Goal: Information Seeking & Learning: Learn about a topic

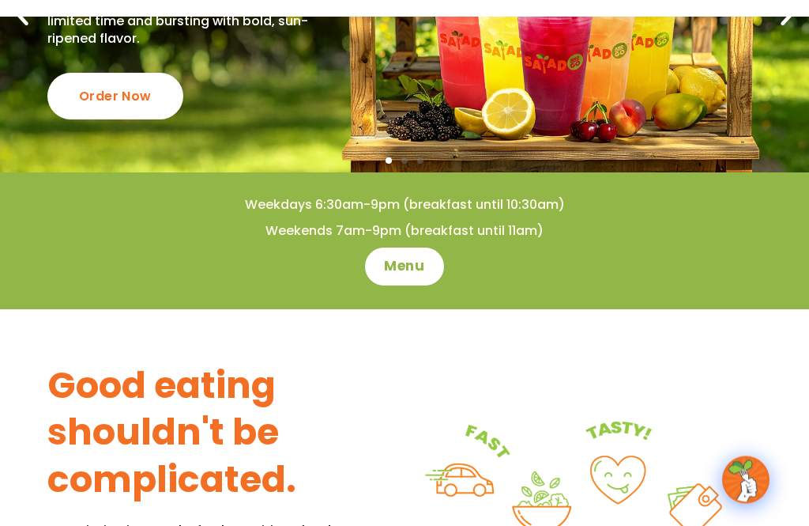
scroll to position [233, 0]
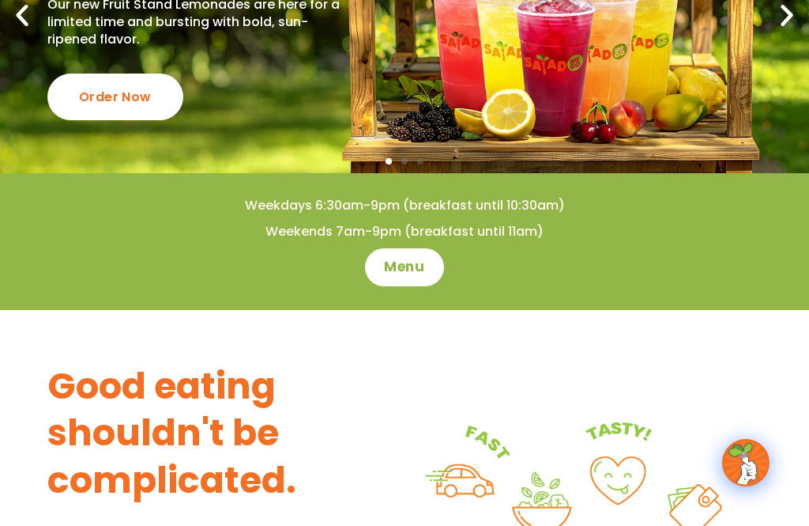
click at [393, 266] on span "Menu" at bounding box center [404, 267] width 40 height 19
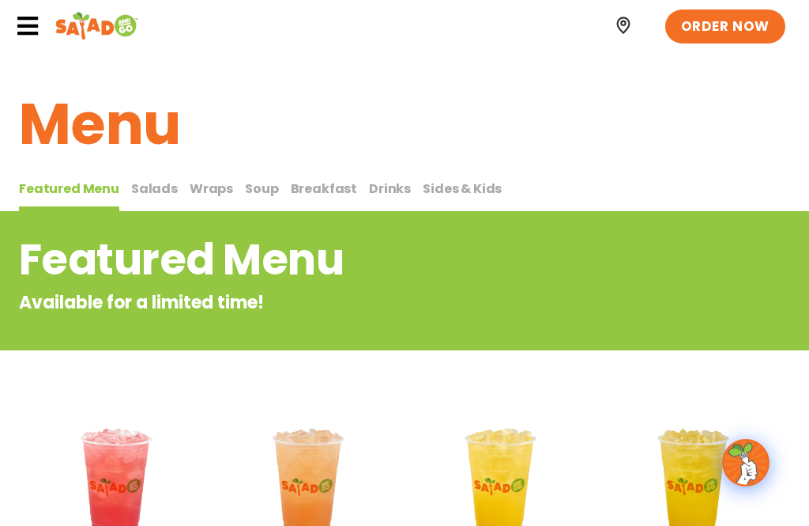
click at [158, 188] on span "Salads" at bounding box center [154, 188] width 47 height 18
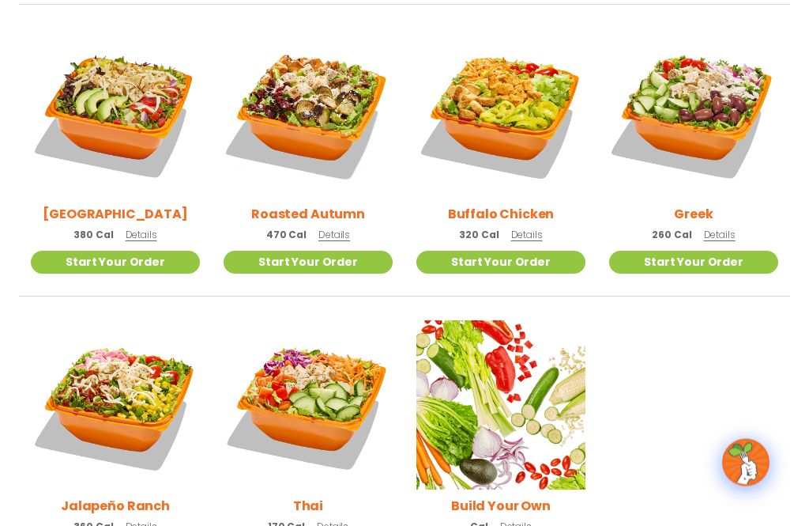
scroll to position [747, 0]
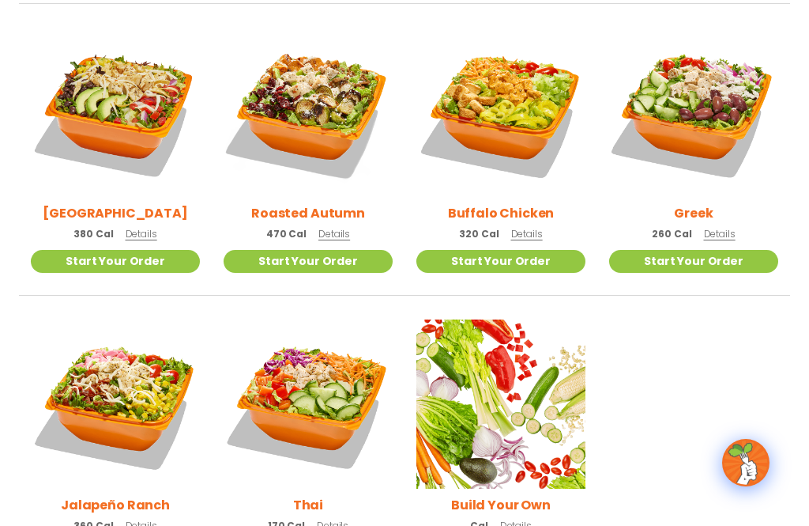
click at [788, 394] on ul "Seasonal Tuscan Summer Salad 420 Cal Details Start Your Order Seasonal Start Yo…" at bounding box center [404, 161] width 771 height 852
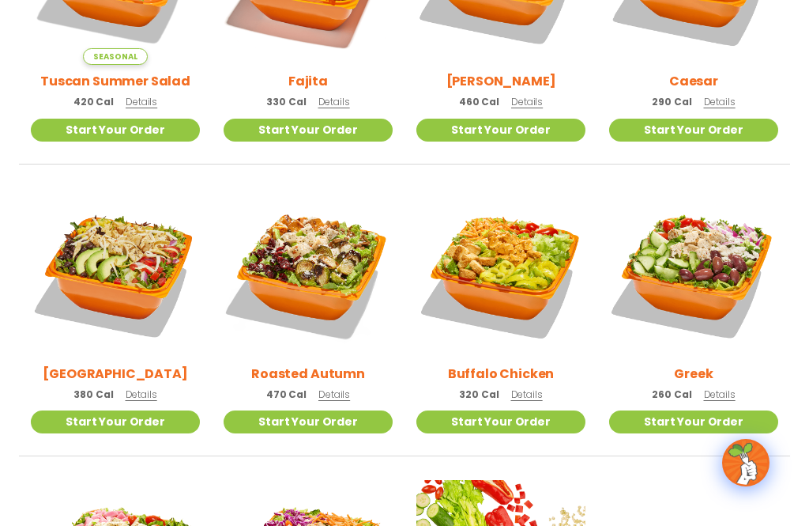
scroll to position [586, 0]
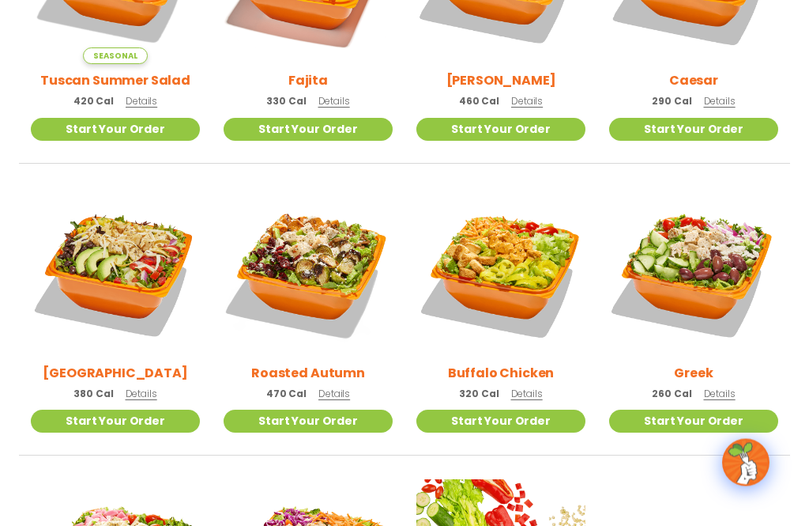
click at [330, 398] on span "Details" at bounding box center [334, 393] width 32 height 13
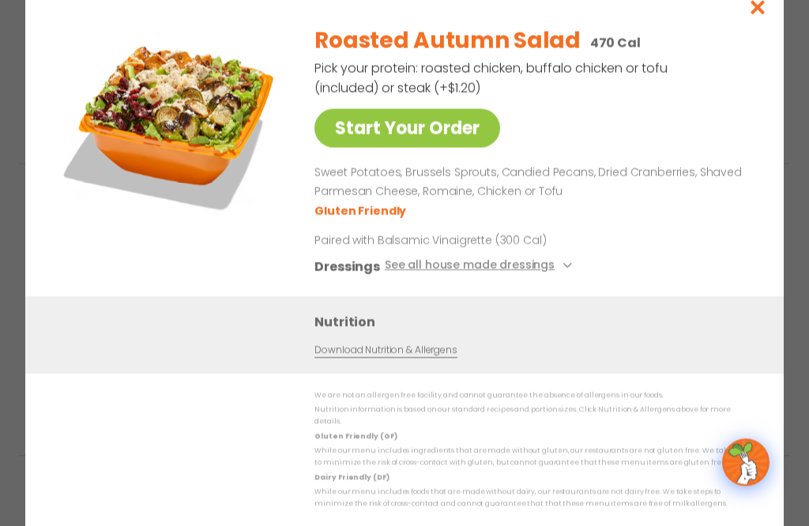
scroll to position [587, 0]
click at [556, 277] on button "See all house made dressings" at bounding box center [481, 267] width 192 height 20
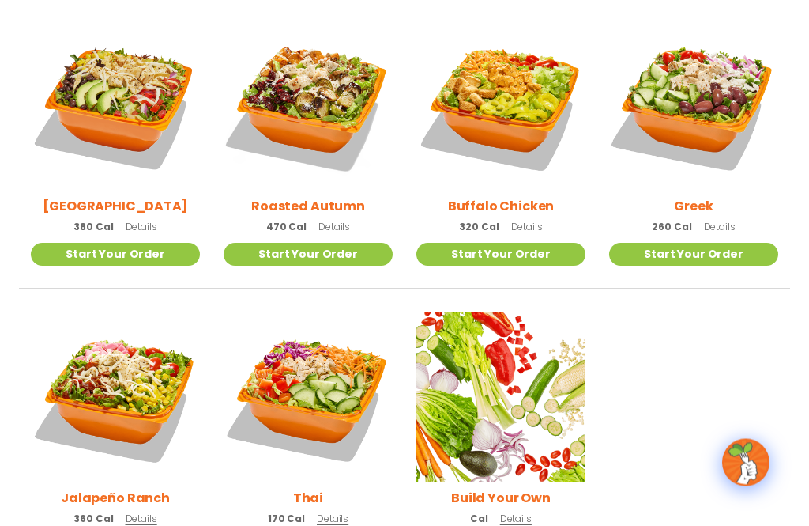
scroll to position [754, 0]
click at [722, 227] on span "Details" at bounding box center [720, 226] width 32 height 13
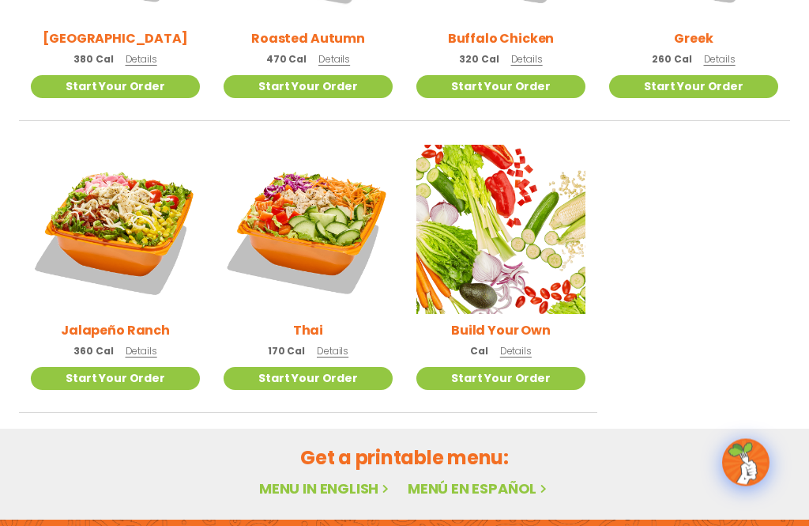
scroll to position [1024, 0]
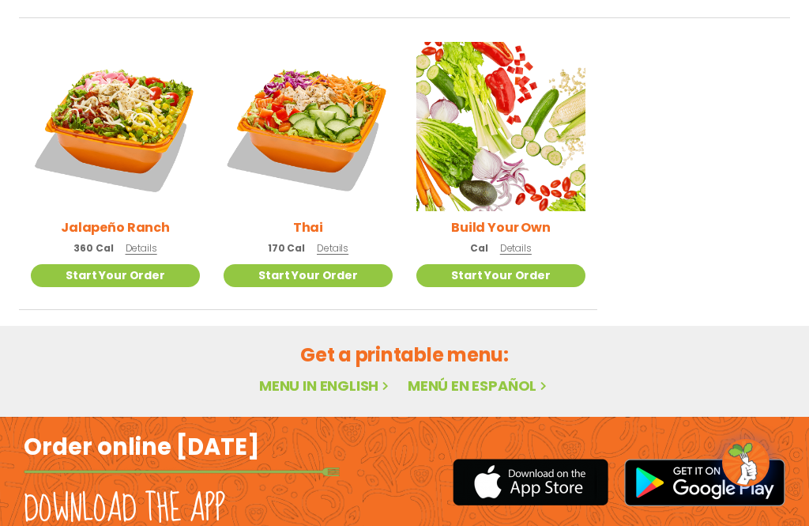
click at [515, 252] on span "Details" at bounding box center [516, 247] width 32 height 13
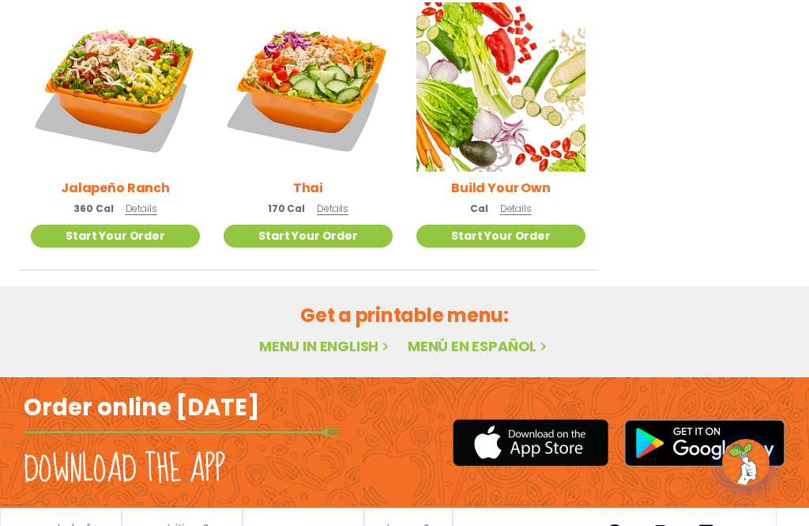
scroll to position [1064, 0]
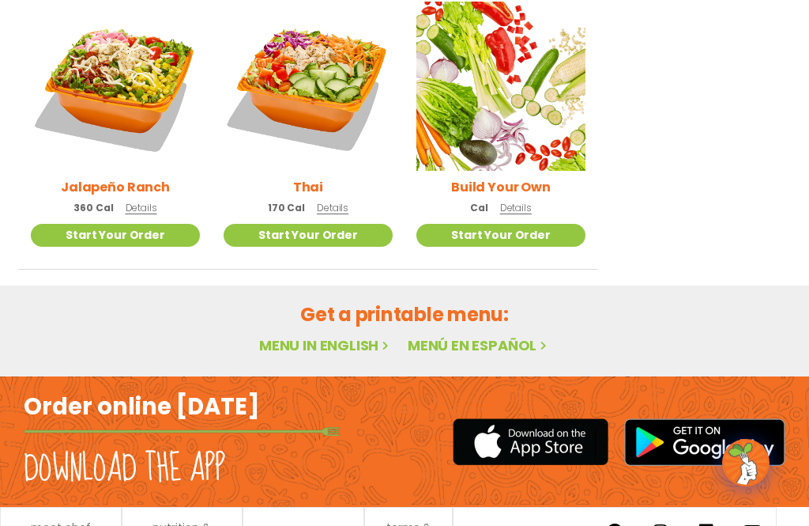
click at [324, 350] on link "Menu in English" at bounding box center [325, 345] width 133 height 20
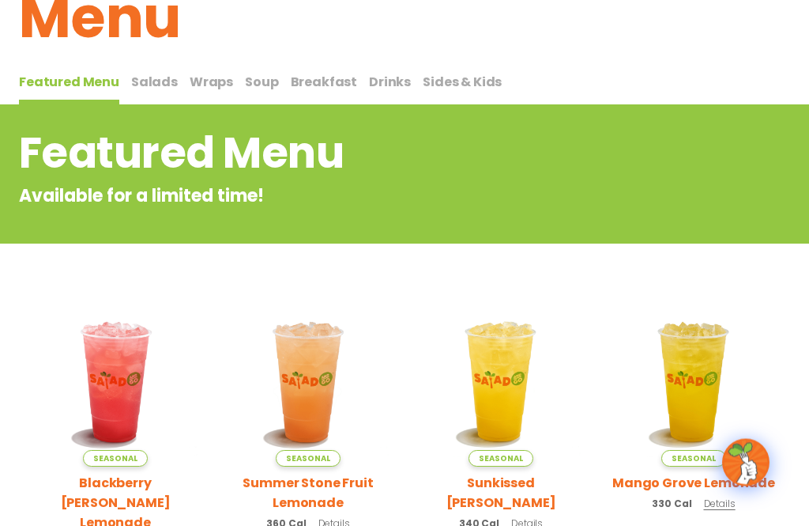
scroll to position [103, 0]
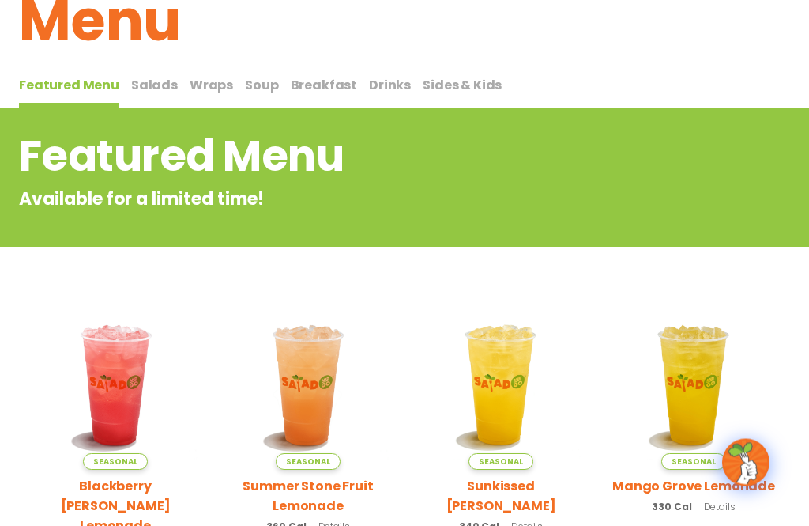
click at [156, 91] on span "Salads" at bounding box center [154, 86] width 47 height 18
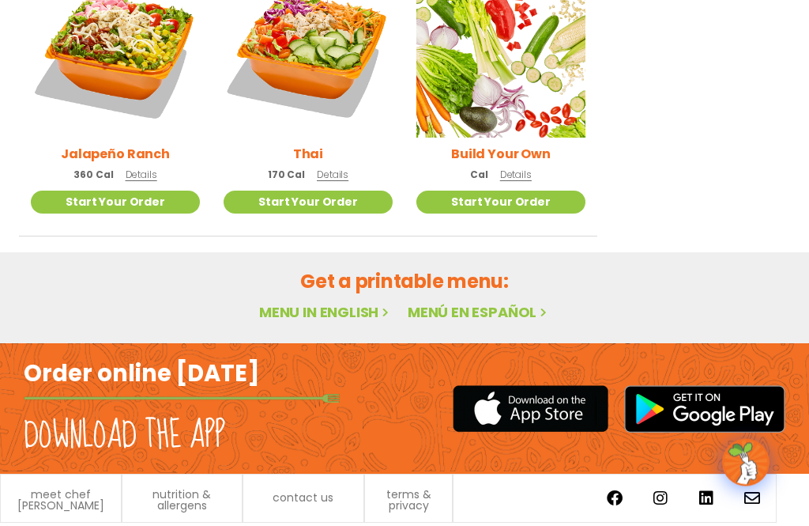
scroll to position [1097, 0]
click at [378, 322] on link "Menu in English" at bounding box center [325, 313] width 133 height 20
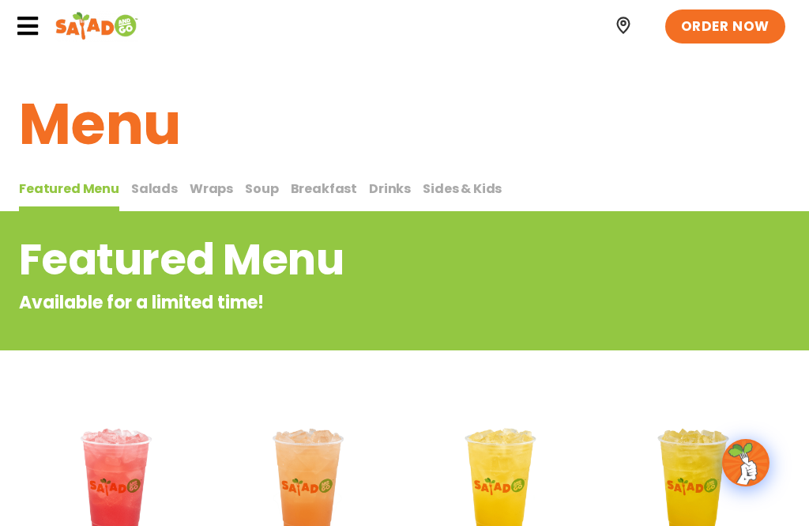
click at [27, 25] on icon at bounding box center [28, 26] width 24 height 24
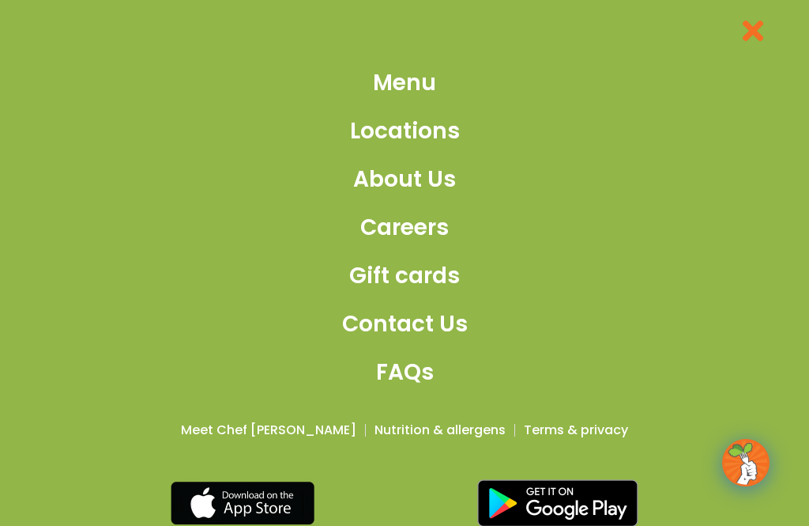
click at [406, 144] on span "Locations" at bounding box center [405, 131] width 110 height 33
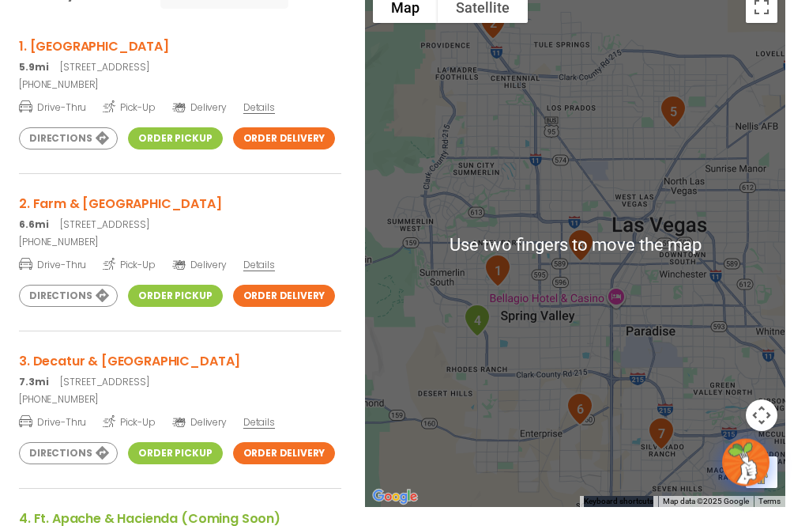
scroll to position [353, 0]
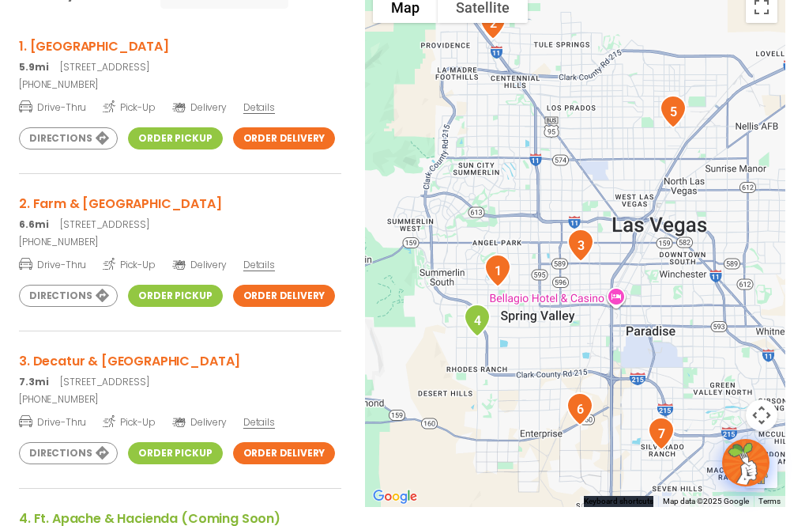
click at [88, 135] on link "Directions" at bounding box center [68, 138] width 99 height 22
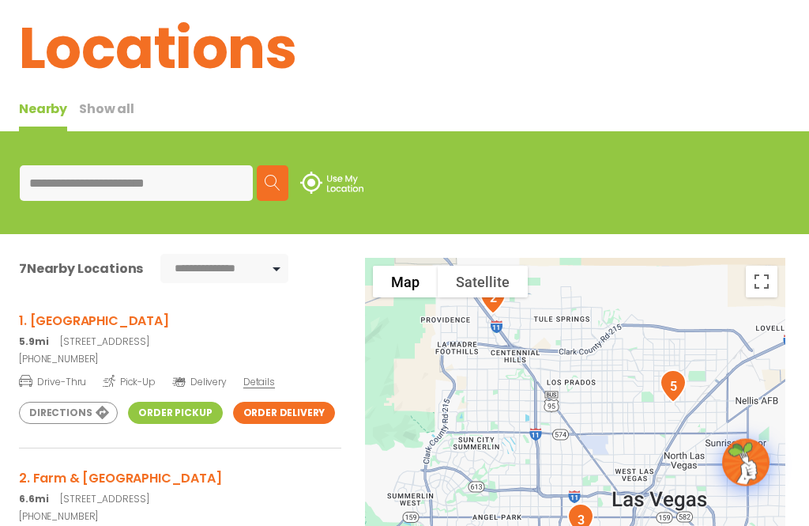
scroll to position [0, 0]
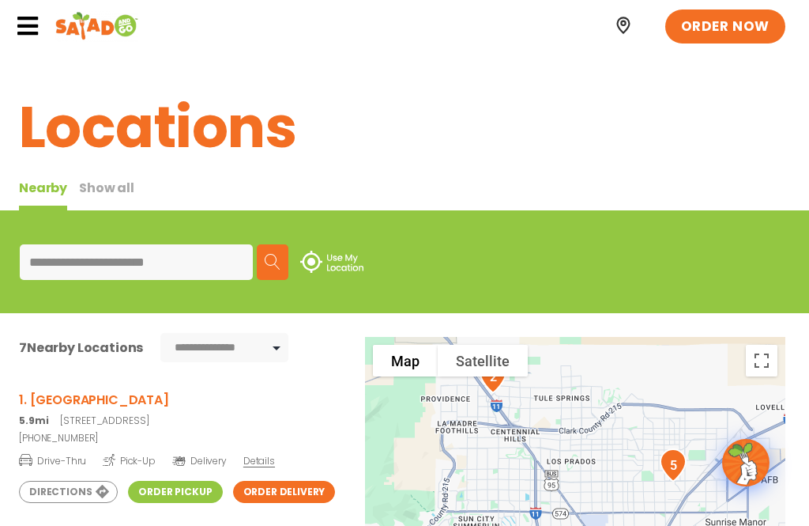
click at [32, 29] on icon at bounding box center [28, 26] width 24 height 24
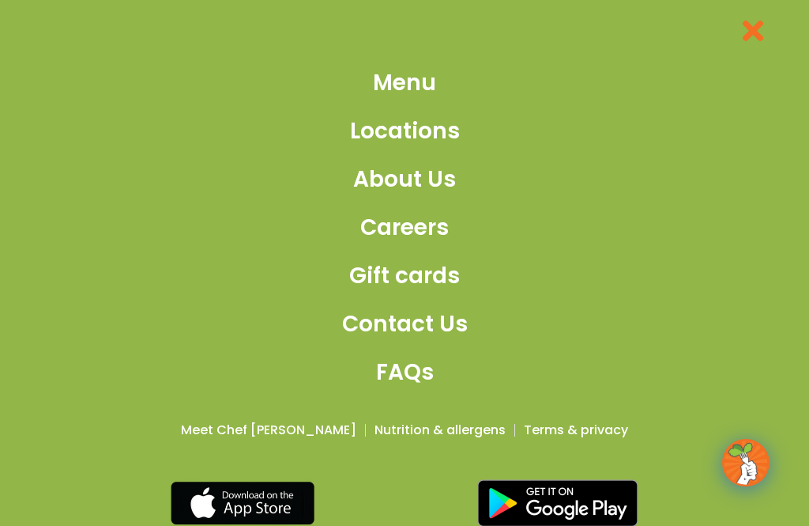
click at [434, 189] on span "About Us" at bounding box center [404, 179] width 103 height 33
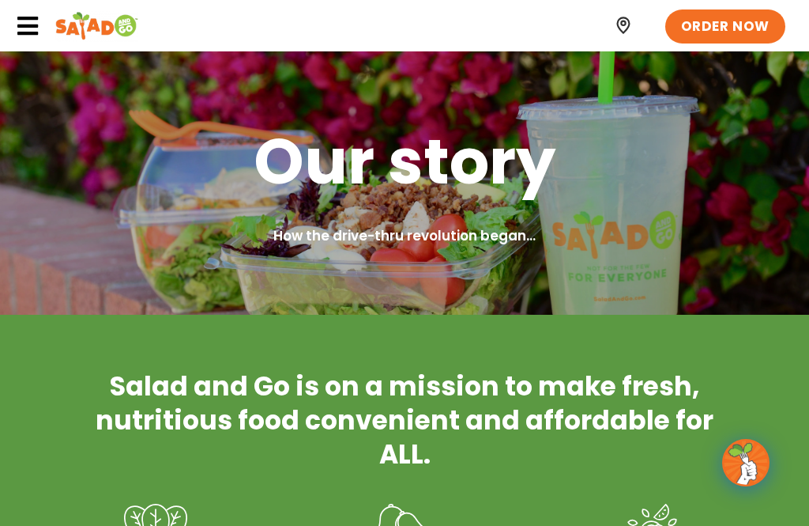
click at [36, 36] on icon at bounding box center [28, 26] width 24 height 24
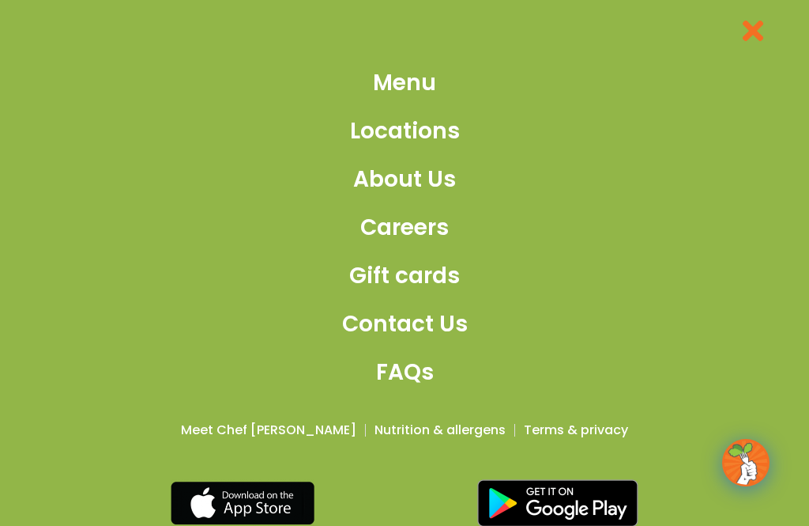
click at [405, 91] on span "Menu" at bounding box center [404, 82] width 63 height 33
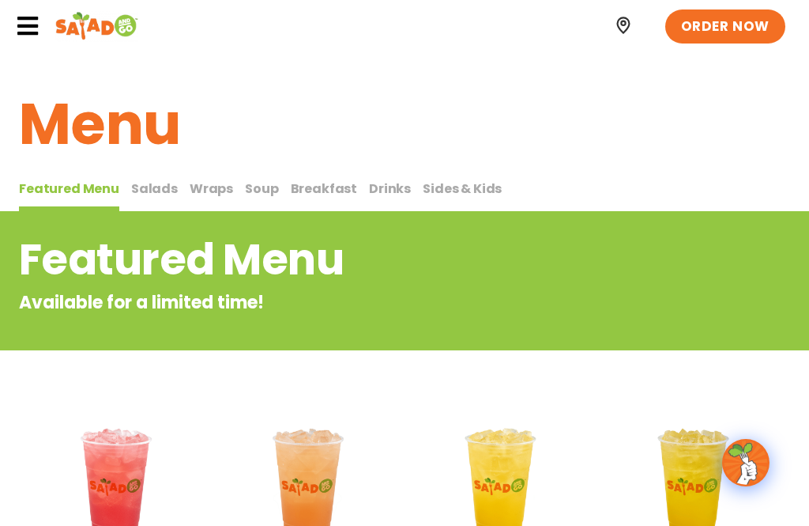
click at [446, 195] on span "Sides & Kids" at bounding box center [462, 188] width 79 height 18
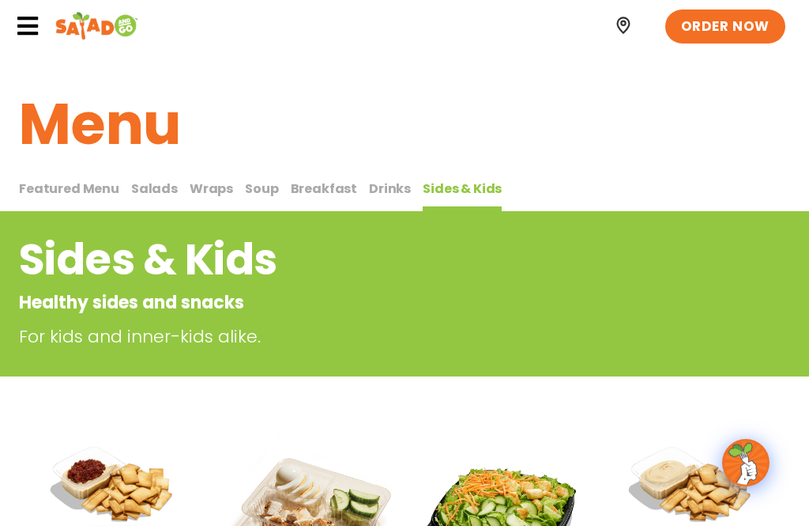
click at [306, 187] on span "Breakfast" at bounding box center [324, 188] width 67 height 18
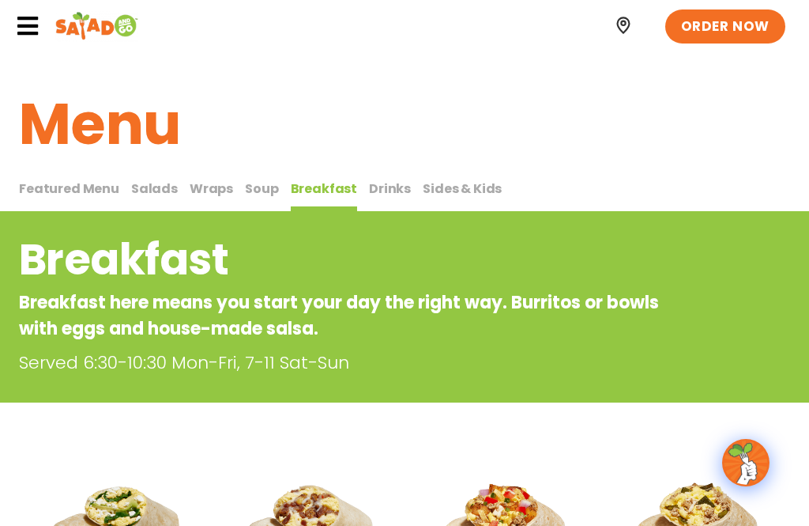
click at [196, 193] on span "Wraps" at bounding box center [211, 188] width 43 height 18
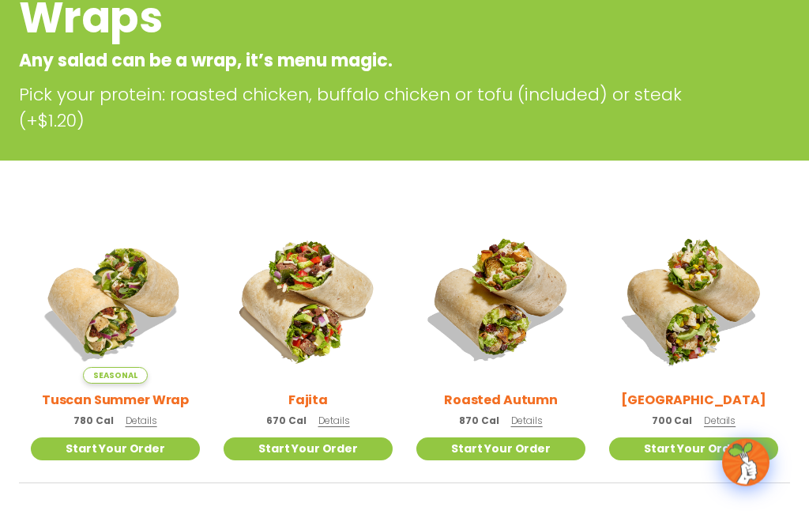
scroll to position [243, 0]
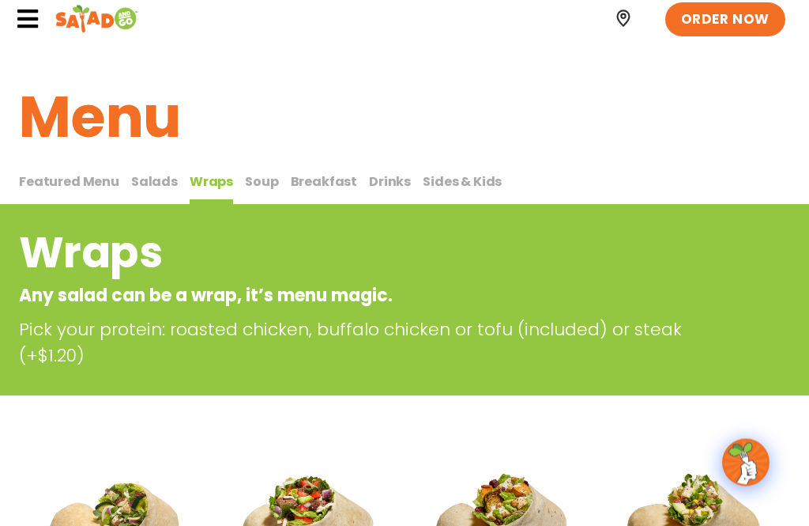
click at [153, 183] on span "Salads" at bounding box center [154, 182] width 47 height 18
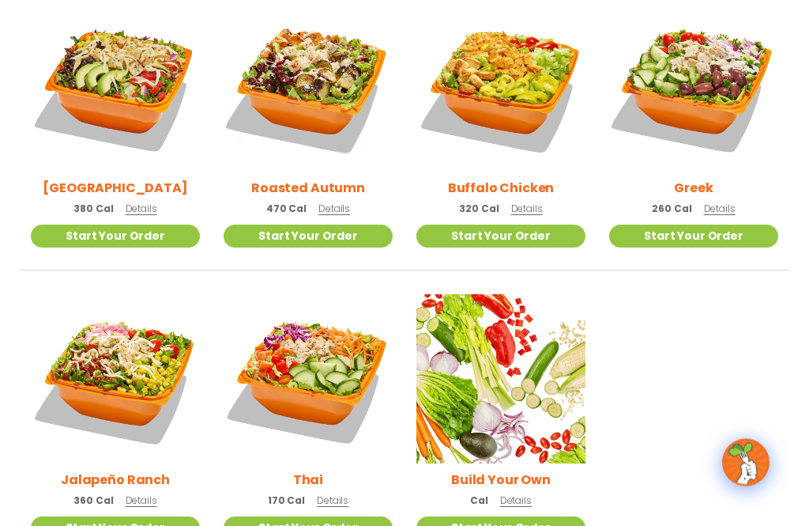
scroll to position [772, 0]
click at [333, 209] on span "Details" at bounding box center [334, 208] width 32 height 13
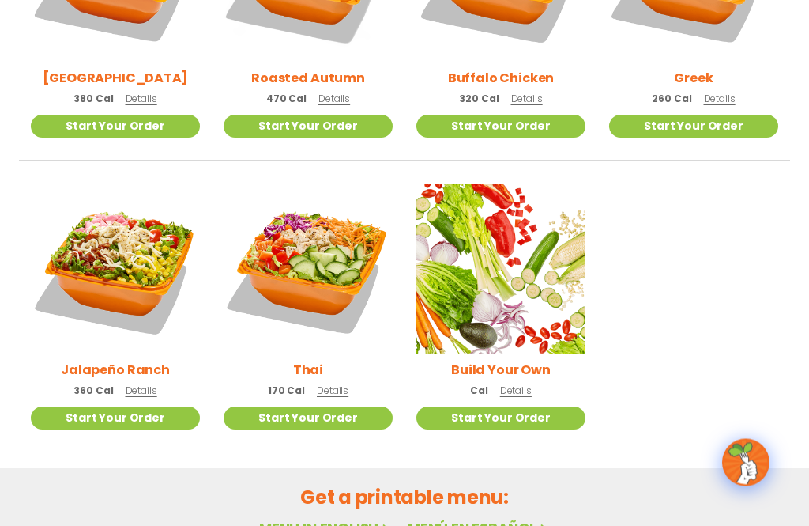
scroll to position [882, 0]
click at [543, 420] on link "Start Your Order" at bounding box center [500, 417] width 169 height 23
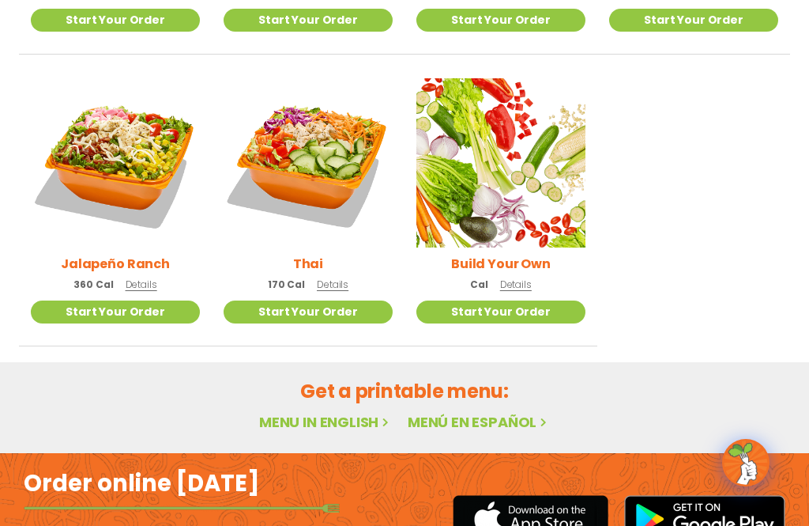
scroll to position [985, 0]
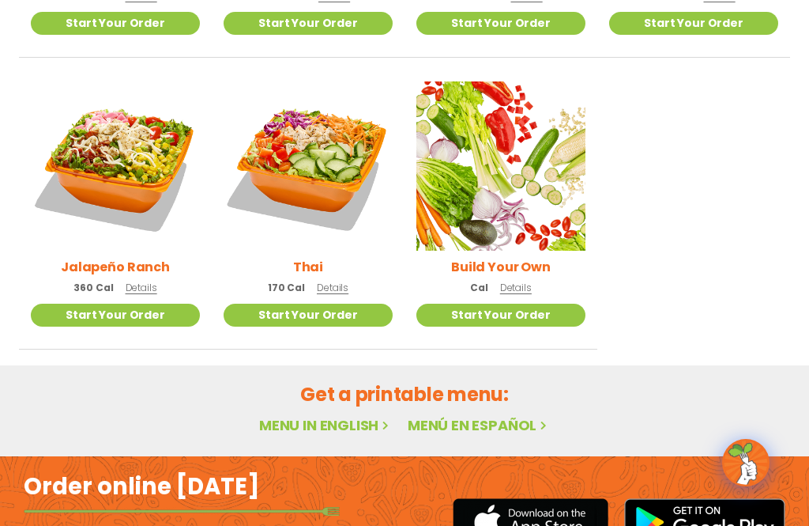
click at [518, 288] on span "Details" at bounding box center [516, 287] width 32 height 13
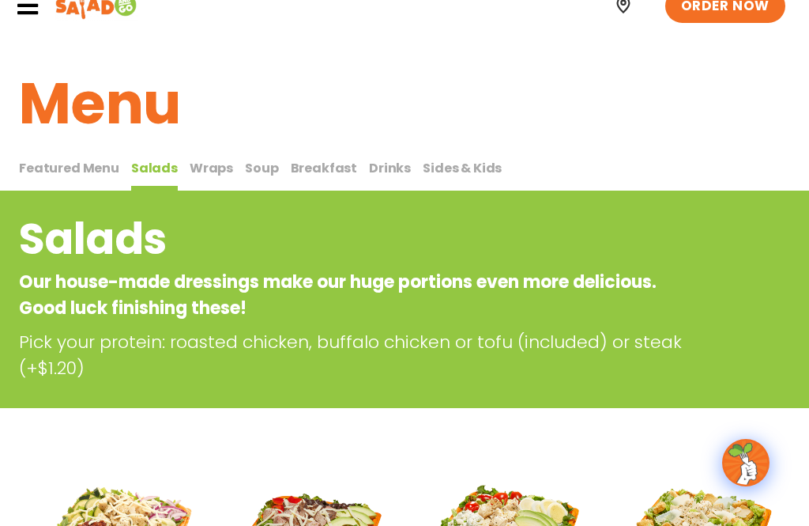
scroll to position [0, 0]
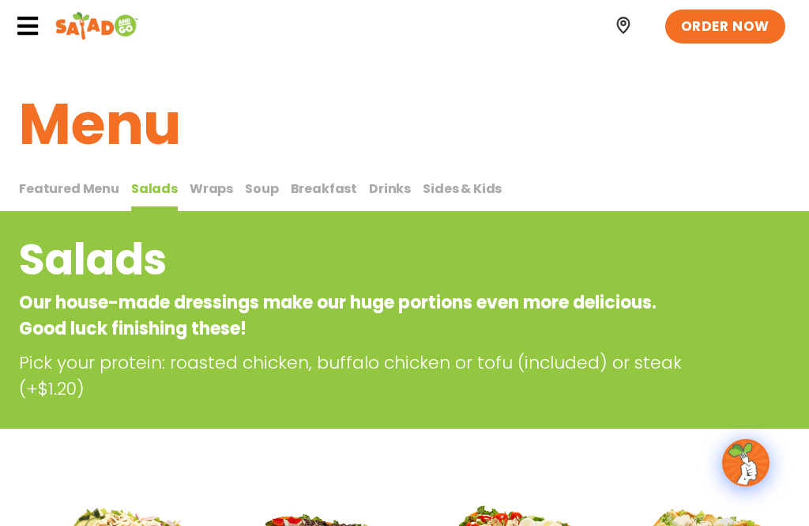
click at [39, 26] on icon at bounding box center [28, 26] width 24 height 24
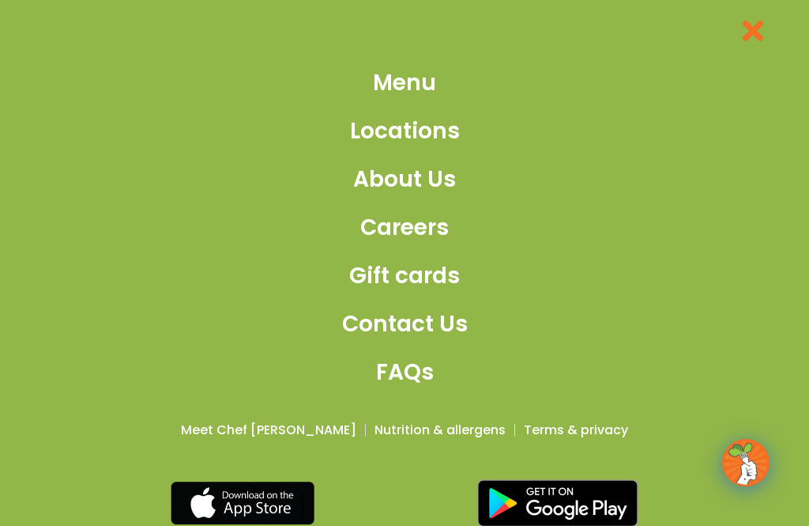
click at [402, 386] on span "FAQs" at bounding box center [405, 372] width 58 height 33
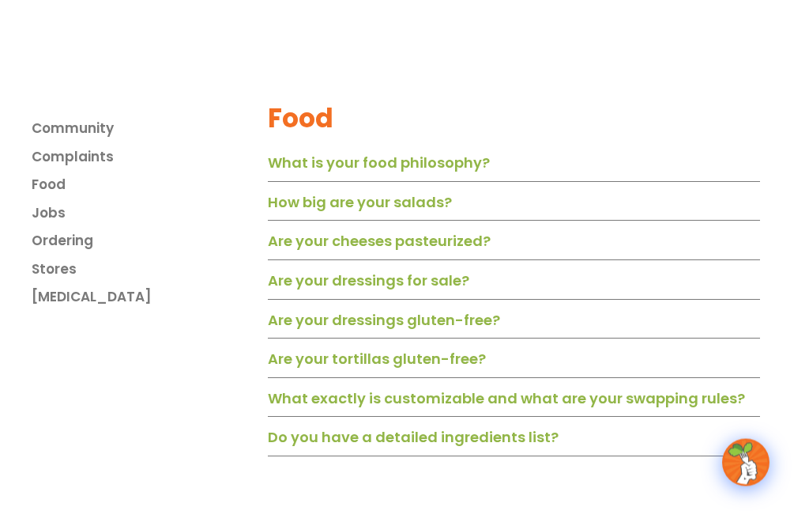
scroll to position [1007, 0]
click at [428, 211] on link "How big are your salads?" at bounding box center [360, 201] width 184 height 20
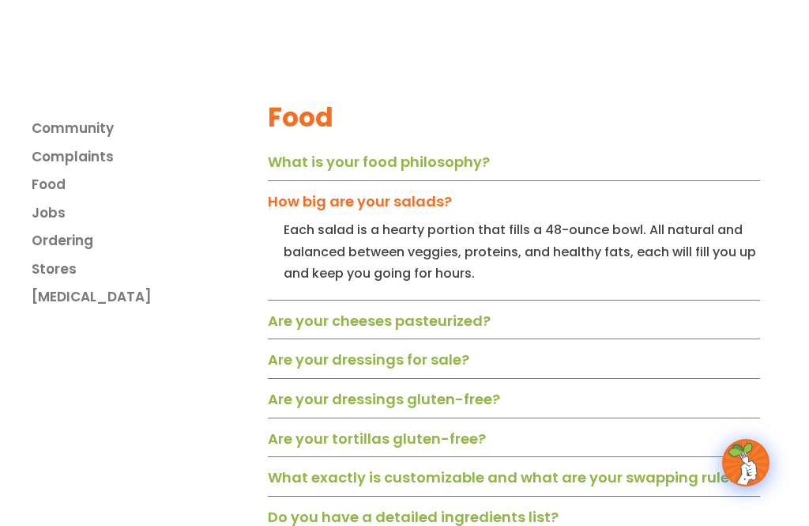
click at [457, 362] on link "Are your dressings for sale?" at bounding box center [369, 359] width 202 height 20
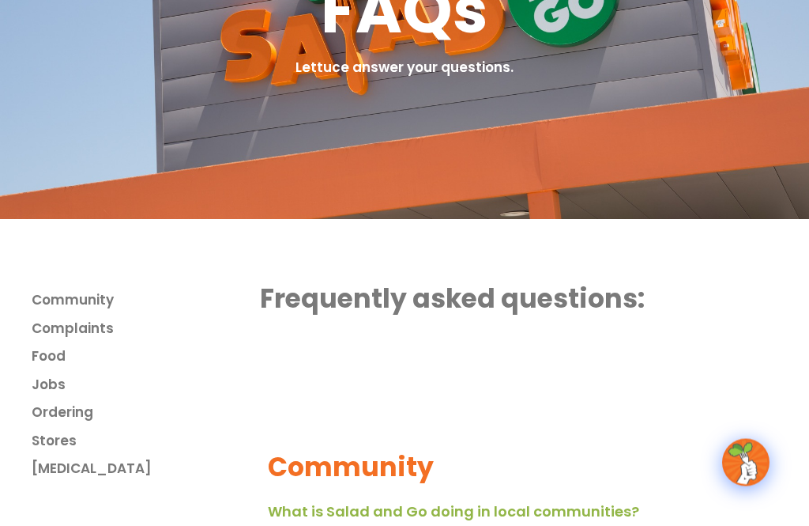
scroll to position [214, 0]
click at [54, 360] on span "Food" at bounding box center [49, 356] width 34 height 21
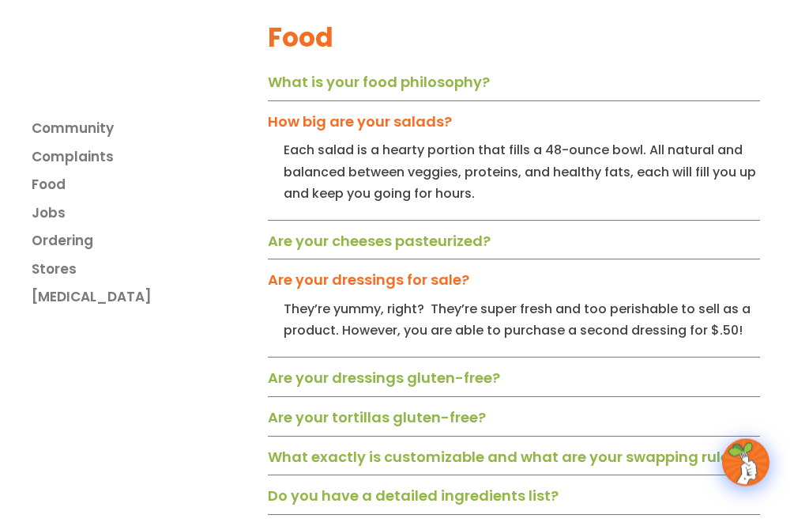
scroll to position [1091, 0]
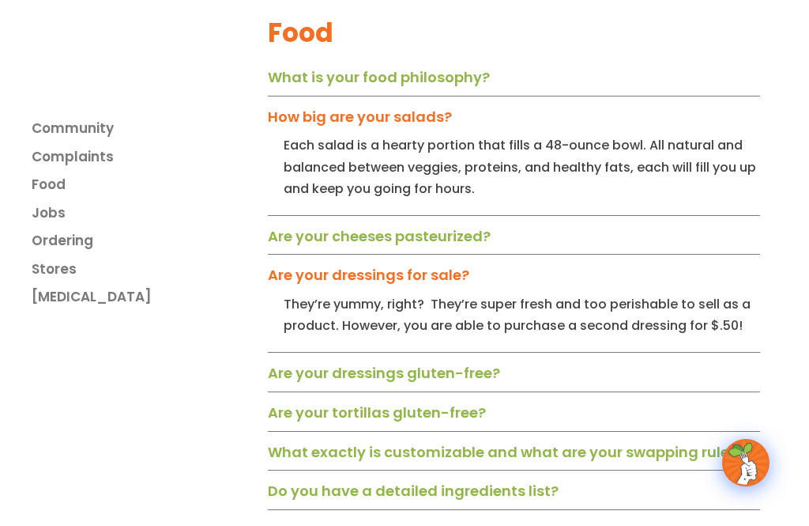
click at [464, 379] on link "Are your dressings gluten-free?" at bounding box center [384, 373] width 232 height 20
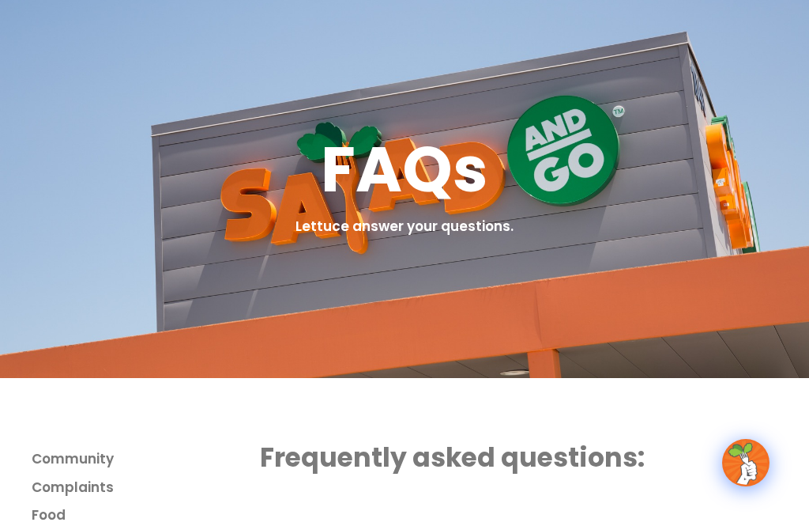
scroll to position [0, 0]
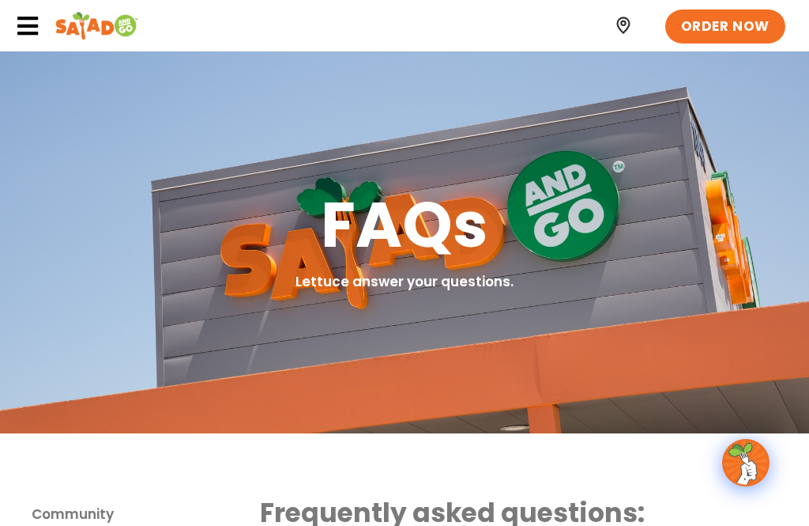
click at [28, 32] on icon at bounding box center [28, 26] width 24 height 24
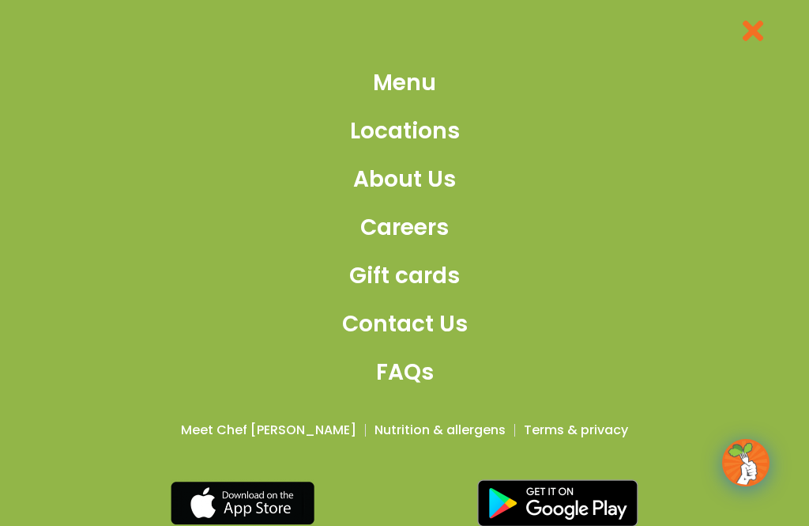
click at [413, 95] on span "Menu" at bounding box center [404, 82] width 63 height 33
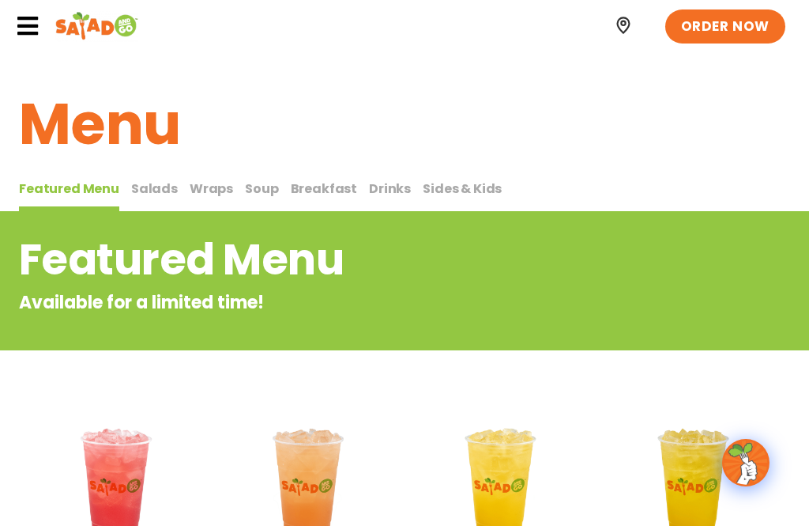
click at [150, 198] on button "Salads Salads" at bounding box center [154, 195] width 47 height 33
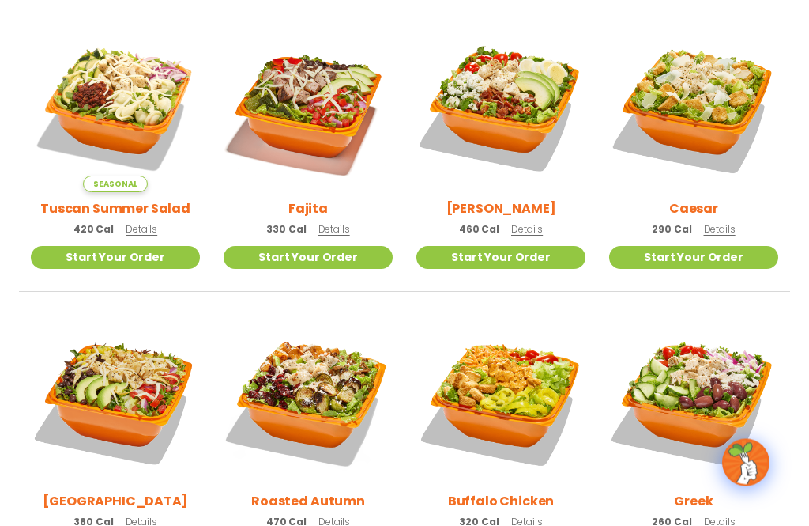
scroll to position [461, 0]
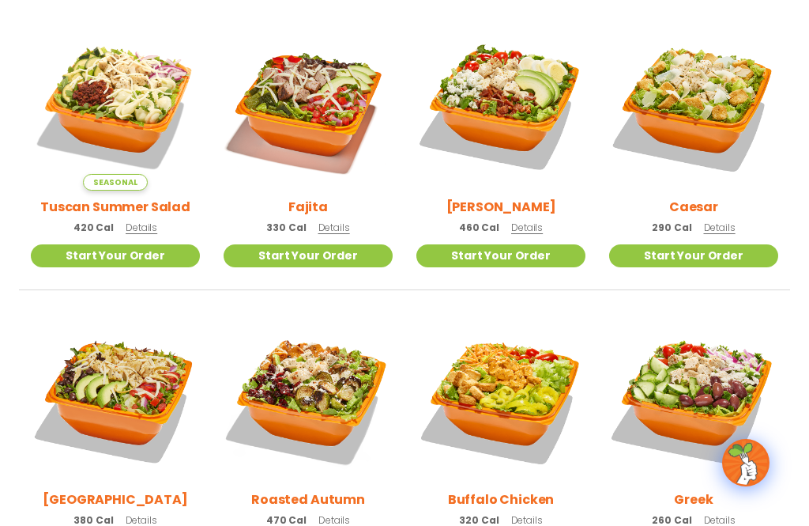
click at [139, 226] on span "Details" at bounding box center [142, 226] width 32 height 13
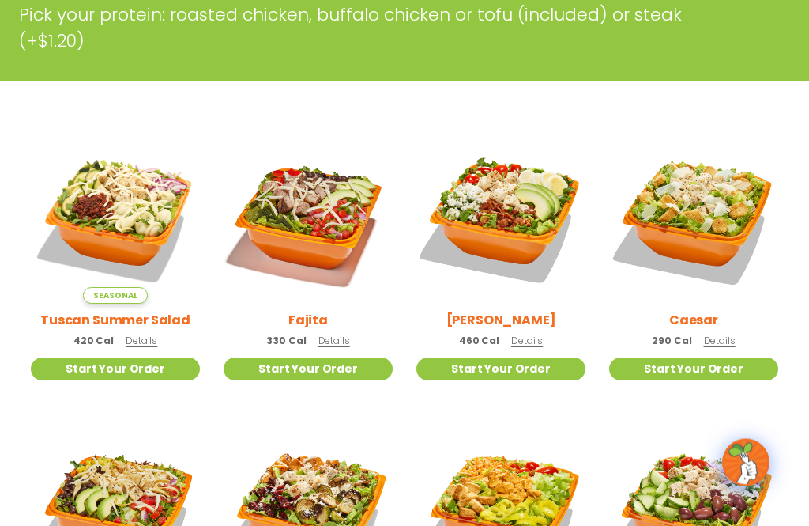
scroll to position [348, 0]
click at [333, 337] on span "Details" at bounding box center [334, 339] width 32 height 13
click at [532, 337] on span "Details" at bounding box center [527, 339] width 32 height 13
click at [724, 336] on span "Details" at bounding box center [720, 339] width 32 height 13
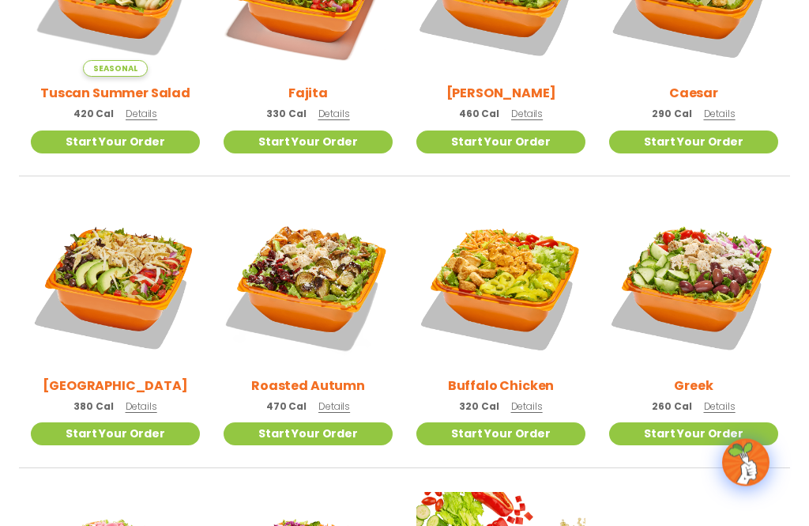
scroll to position [574, 0]
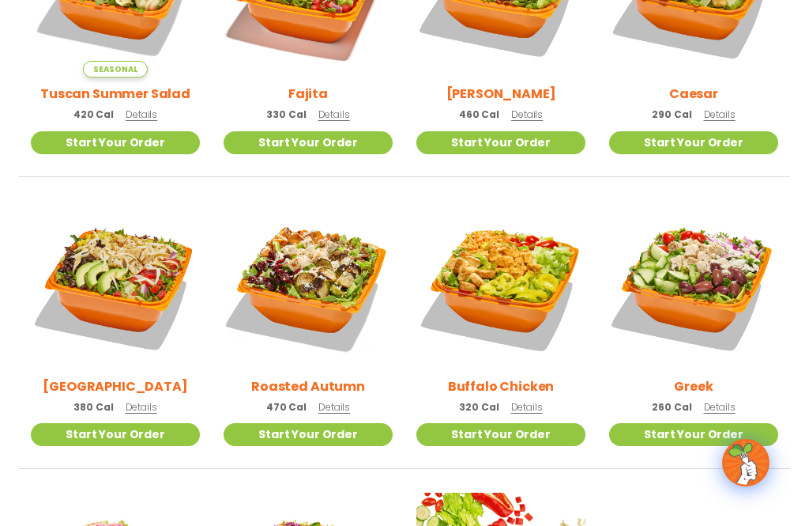
click at [140, 409] on span "Details" at bounding box center [142, 406] width 32 height 13
click at [333, 407] on span "Details" at bounding box center [334, 406] width 32 height 13
click at [535, 401] on span "Details" at bounding box center [527, 406] width 32 height 13
click at [724, 405] on span "Details" at bounding box center [720, 406] width 32 height 13
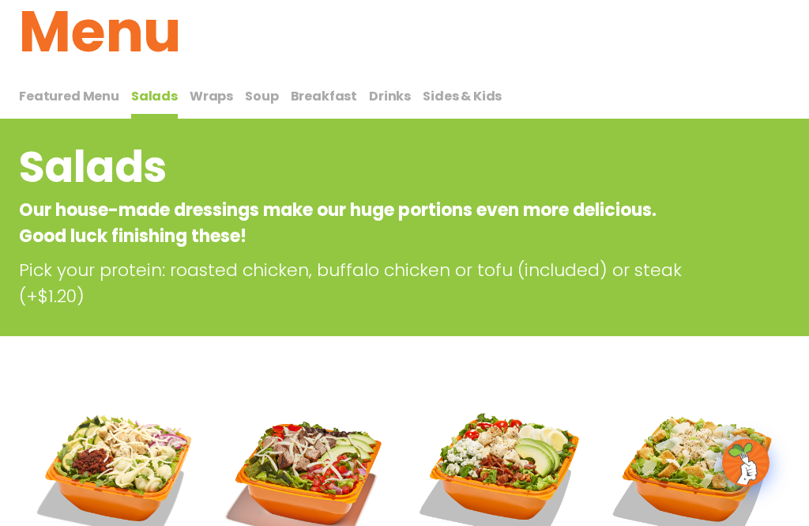
scroll to position [0, 0]
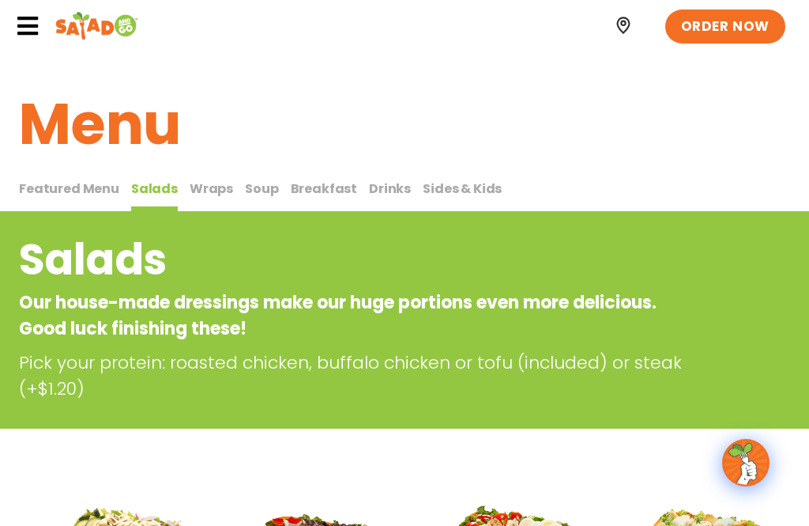
click at [25, 21] on icon at bounding box center [28, 26] width 24 height 24
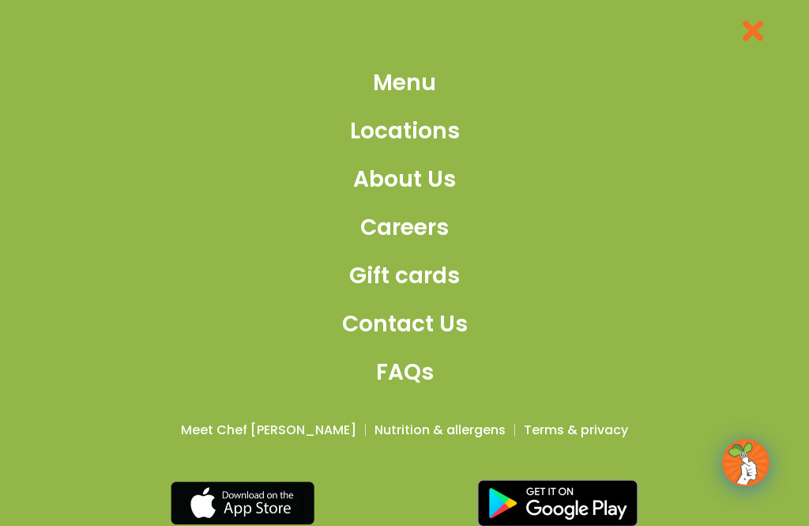
click at [420, 147] on span "Locations" at bounding box center [405, 131] width 110 height 33
